Goal: Transaction & Acquisition: Purchase product/service

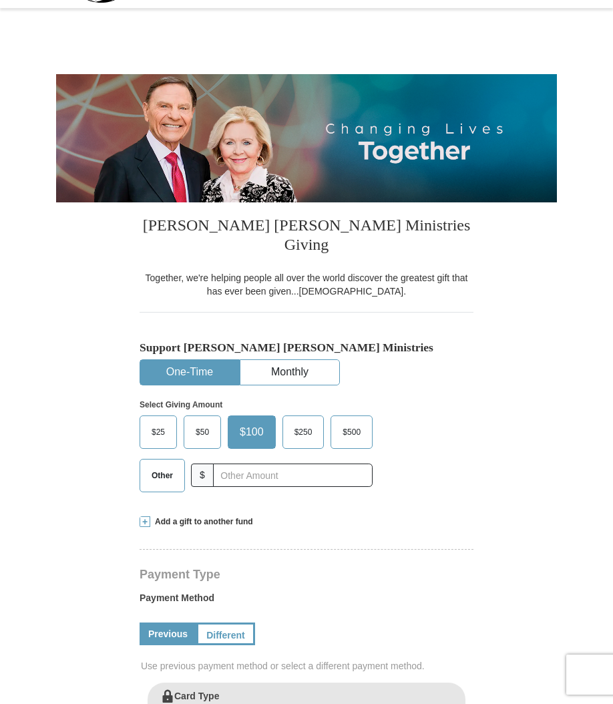
select select "CA"
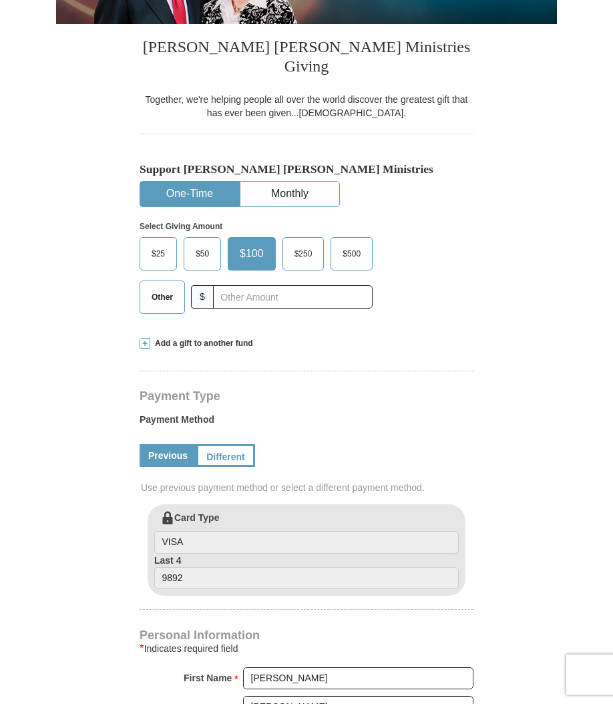
scroll to position [216, 0]
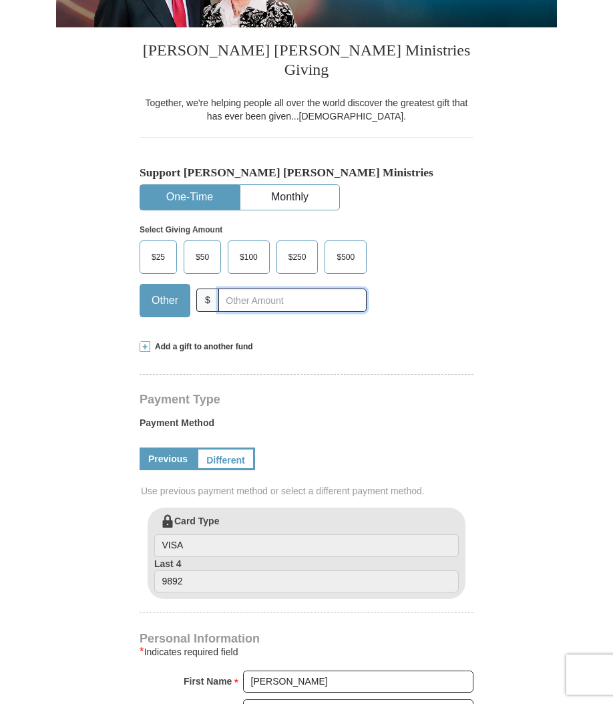
click at [233, 289] on input "text" at bounding box center [292, 300] width 148 height 23
click at [374, 341] on div "Add a gift to another fund" at bounding box center [307, 346] width 334 height 11
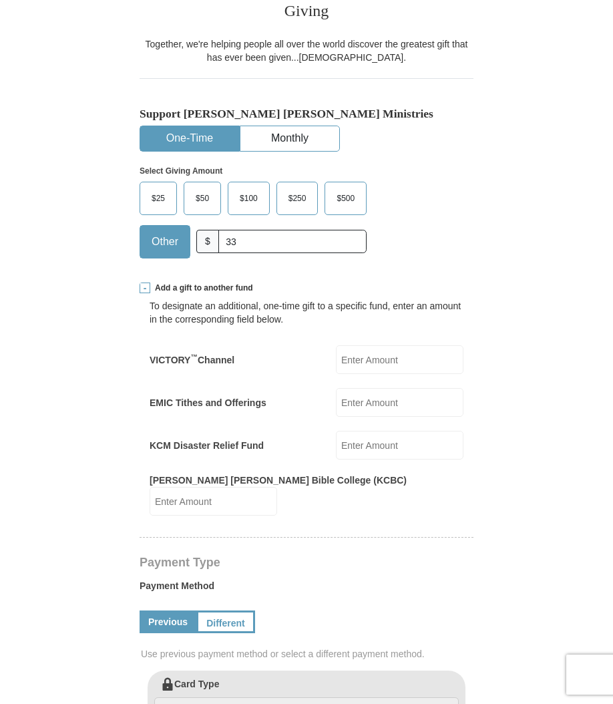
scroll to position [279, 0]
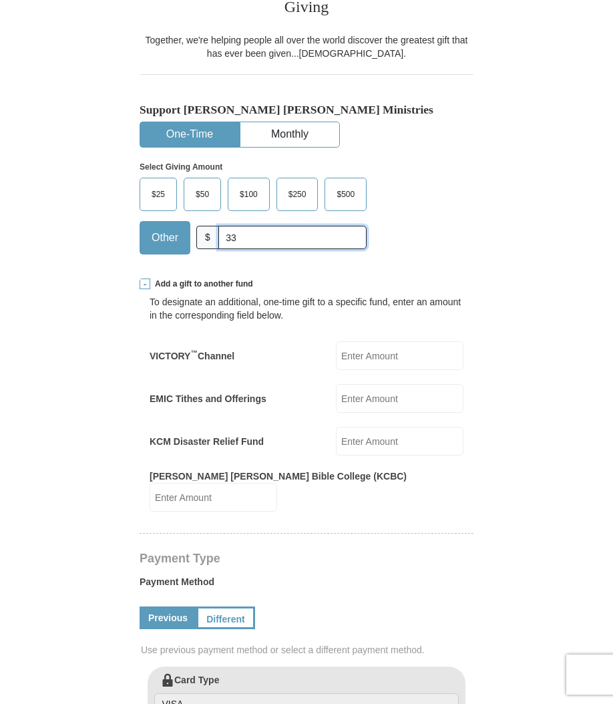
click at [251, 226] on input "33" at bounding box center [292, 237] width 148 height 23
type input "3"
drag, startPoint x: 371, startPoint y: 378, endPoint x: 378, endPoint y: 379, distance: 6.8
click at [371, 384] on input "EMIC Tithes and Offerings" at bounding box center [400, 398] width 128 height 29
type input "33"
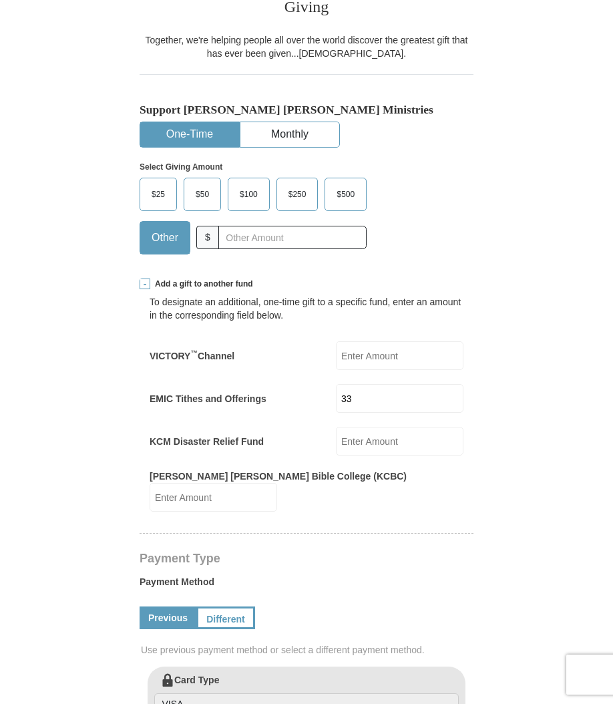
click at [490, 275] on form "[PERSON_NAME] [PERSON_NAME] Ministries Giving Together, we're helping people al…" at bounding box center [306, 592] width 501 height 1635
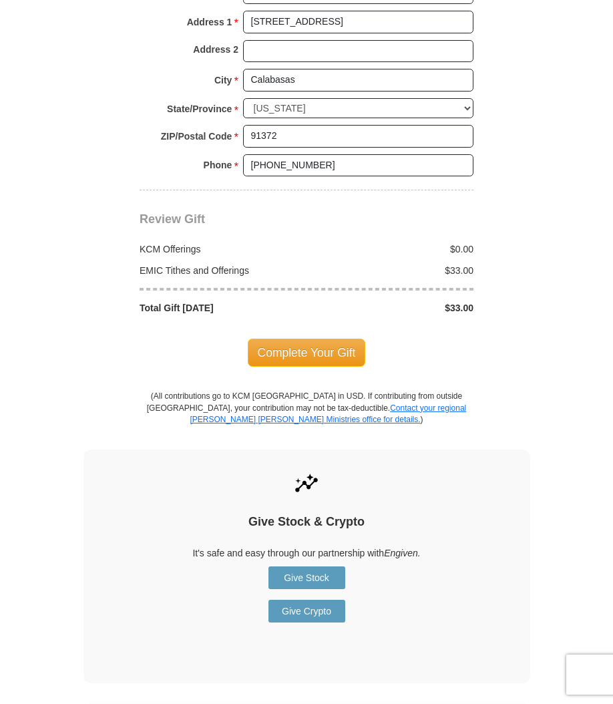
scroll to position [1262, 0]
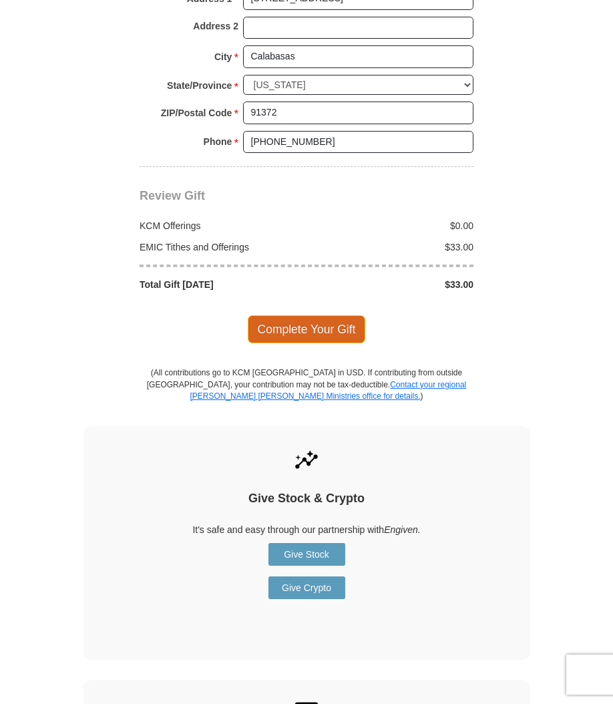
click at [298, 315] on span "Complete Your Gift" at bounding box center [307, 329] width 118 height 28
